Goal: Book appointment/travel/reservation

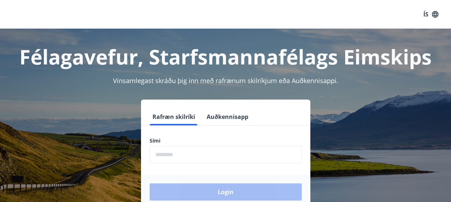
click at [162, 164] on form "Rafræn skilríki Auðkennisapp Sími ​ Login" at bounding box center [225, 158] width 169 height 101
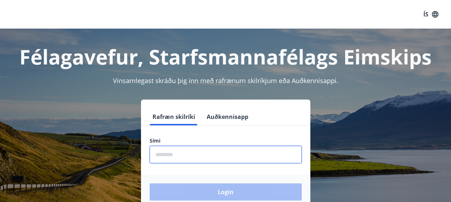
click at [179, 158] on input "phone" at bounding box center [226, 155] width 152 height 18
type input "********"
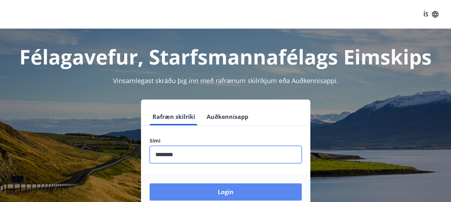
click at [207, 188] on button "Login" at bounding box center [226, 192] width 152 height 17
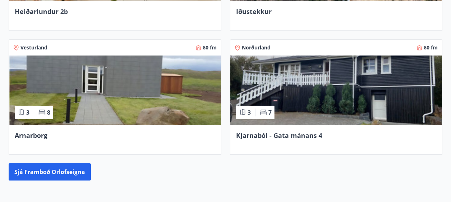
scroll to position [517, 0]
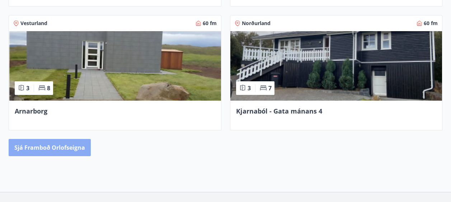
click at [57, 143] on button "Sjá framboð orlofseigna" at bounding box center [50, 147] width 82 height 17
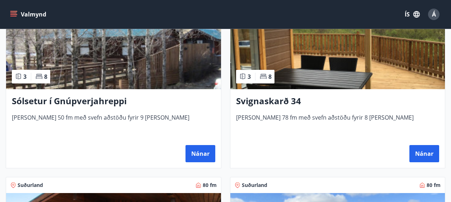
scroll to position [177, 0]
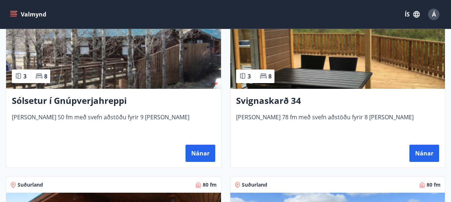
click at [276, 101] on h3 "Svignaskarð 34" at bounding box center [338, 101] width 204 height 13
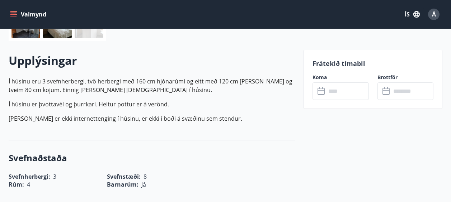
scroll to position [204, 0]
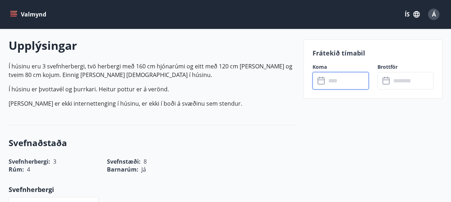
click at [347, 78] on input "text" at bounding box center [347, 81] width 43 height 18
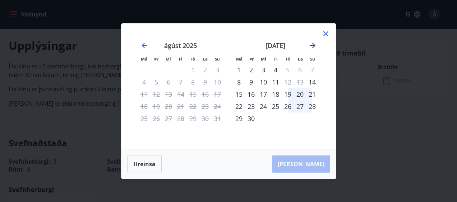
click at [313, 44] on icon "Move forward to switch to the next month." at bounding box center [312, 46] width 6 height 6
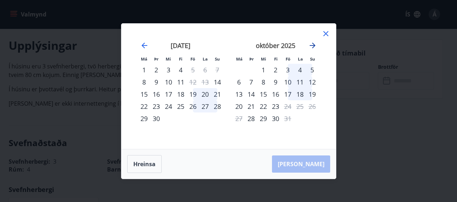
click at [312, 47] on icon "Move forward to switch to the next month." at bounding box center [312, 45] width 9 height 9
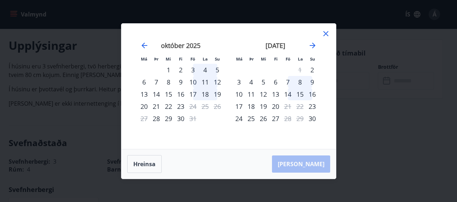
click at [345, 122] on div "Má Þr Mi Fi Fö La Su Má Þr Mi Fi Fö La Su [DATE] 1 2 3 4 5 6 7 8 9 10 11 12 13 …" at bounding box center [228, 101] width 457 height 202
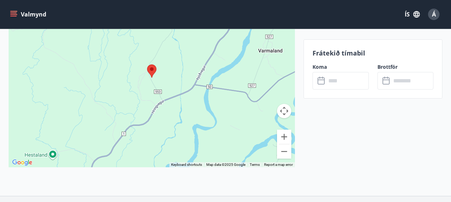
scroll to position [1211, 0]
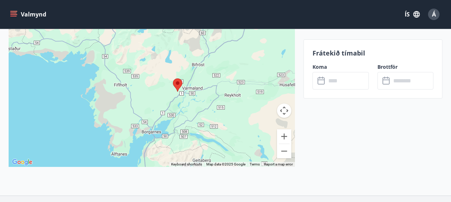
drag, startPoint x: 216, startPoint y: 121, endPoint x: 196, endPoint y: 100, distance: 28.9
click at [196, 100] on div at bounding box center [152, 77] width 286 height 179
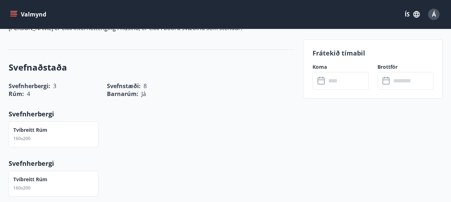
scroll to position [272, 0]
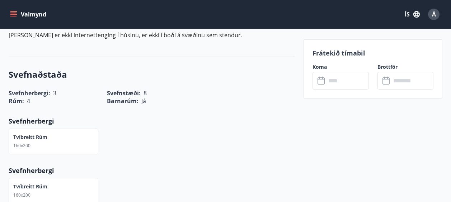
click at [360, 71] on div "Koma ​ ​" at bounding box center [336, 77] width 65 height 26
click at [338, 82] on input "text" at bounding box center [347, 81] width 43 height 18
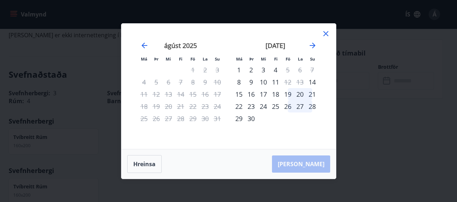
click at [378, 130] on div "Má Þr Mi Fi Fö La Su Má Þr Mi Fi Fö La Su [DATE] 1 2 3 4 5 6 7 8 9 10 11 12 13 …" at bounding box center [228, 101] width 457 height 202
